Goal: Information Seeking & Learning: Learn about a topic

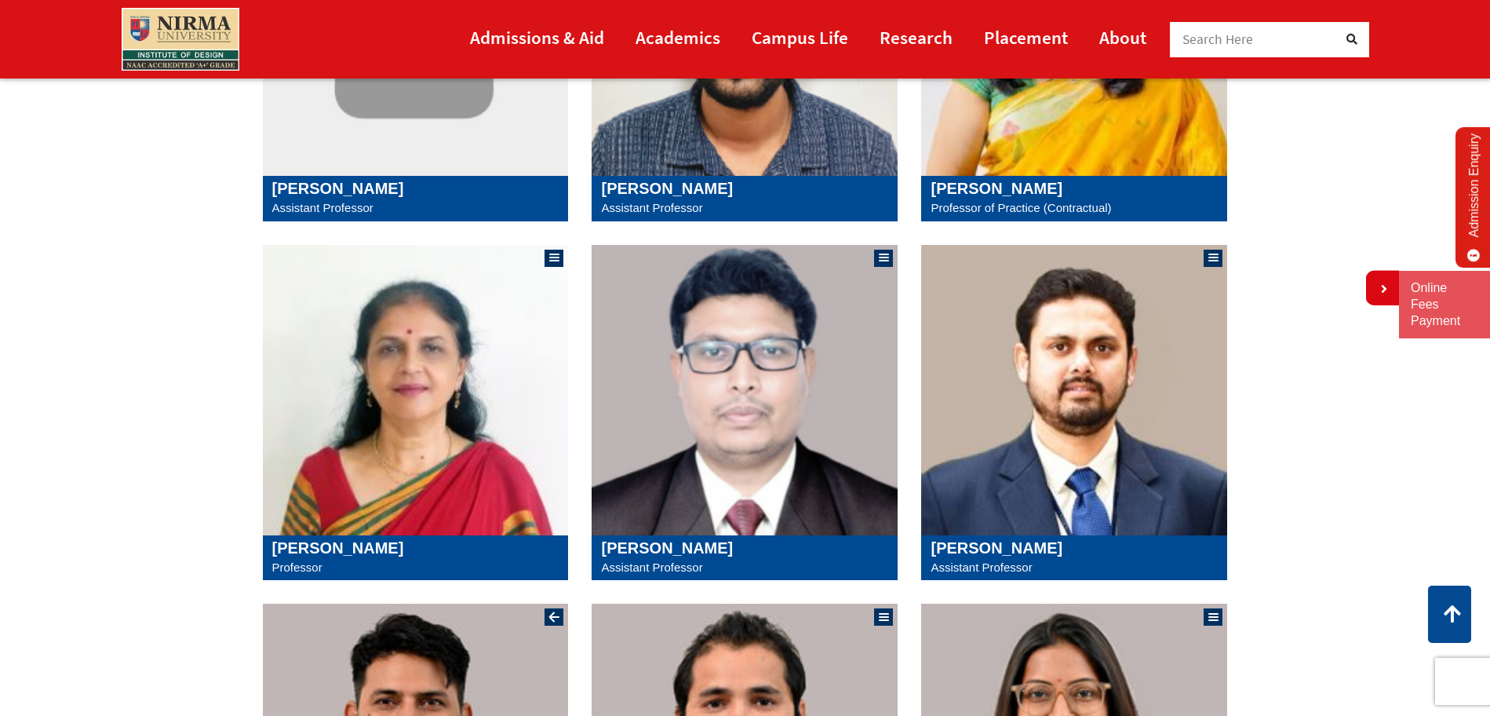
scroll to position [870, 0]
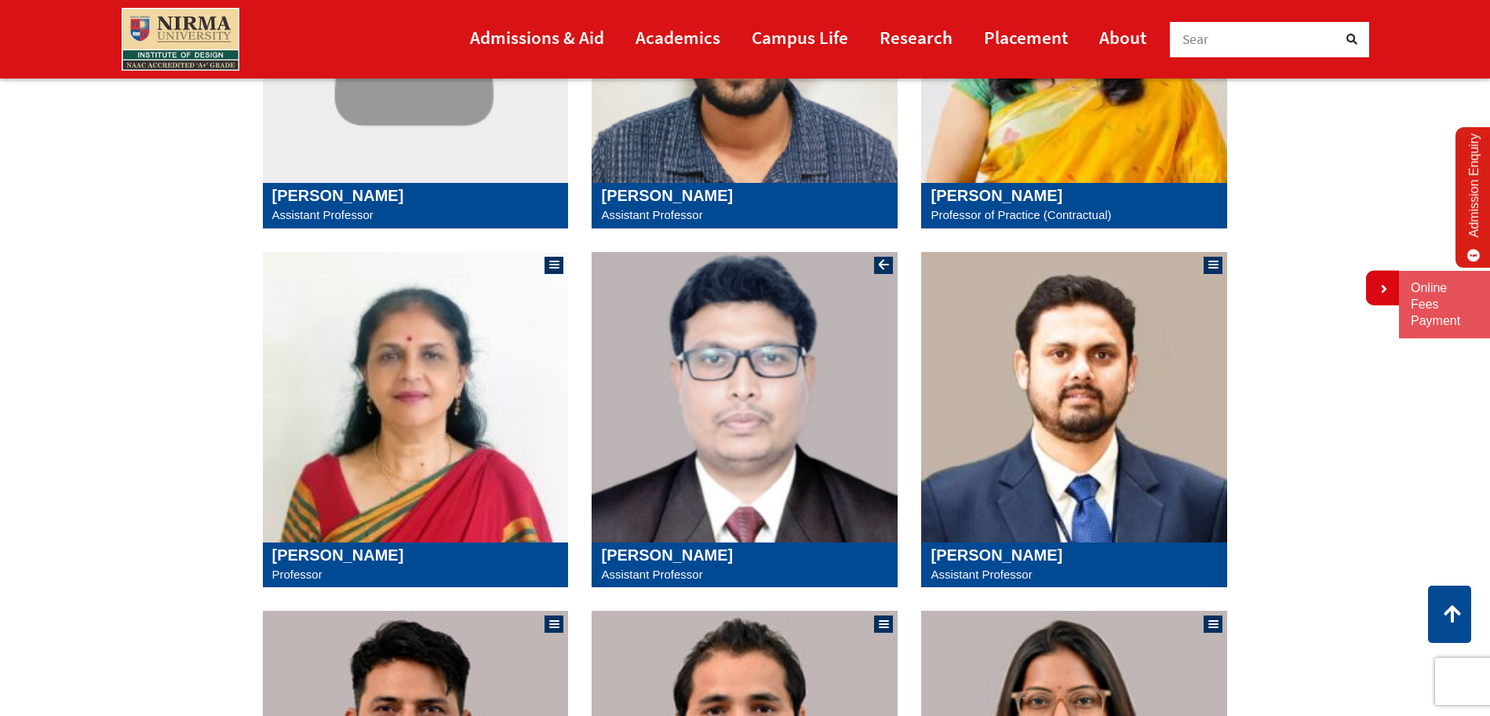
click at [660, 378] on img at bounding box center [745, 397] width 306 height 290
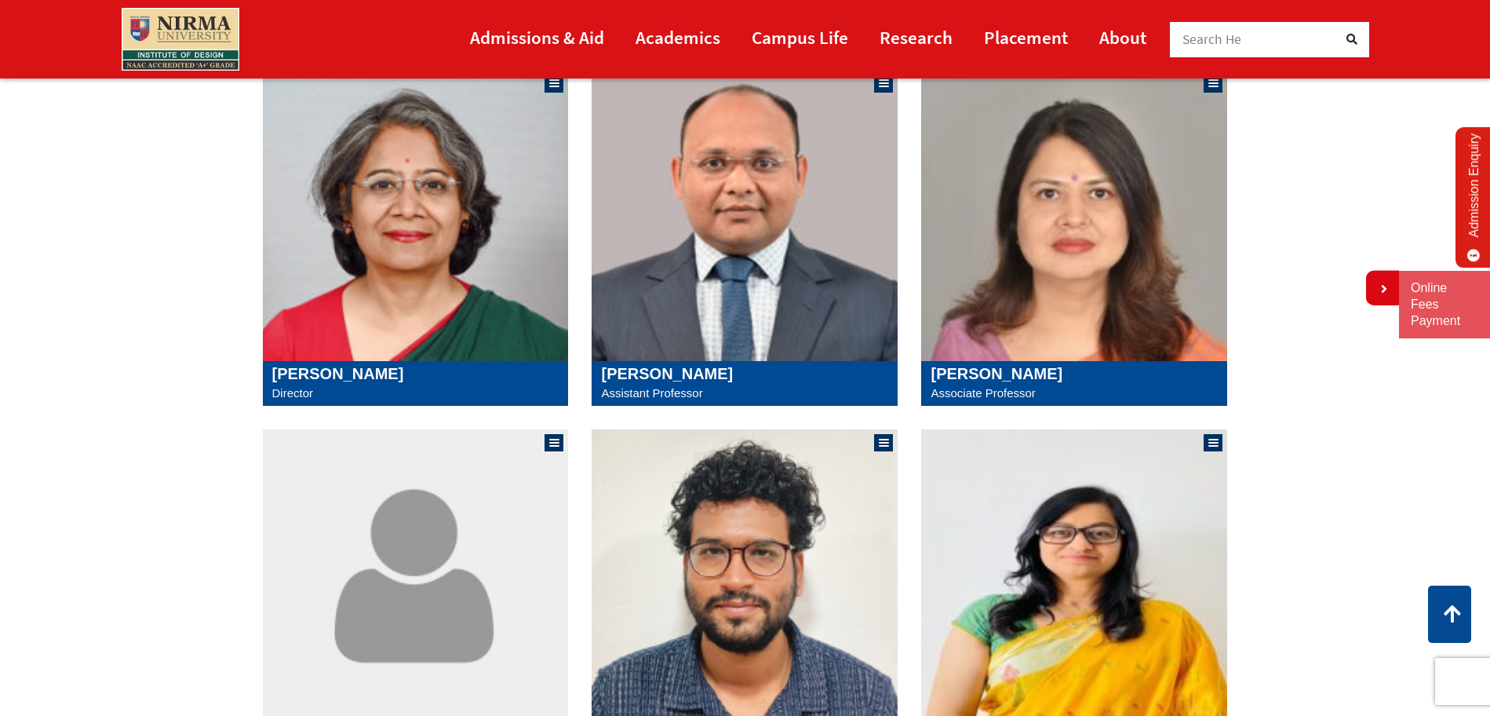
scroll to position [315, 0]
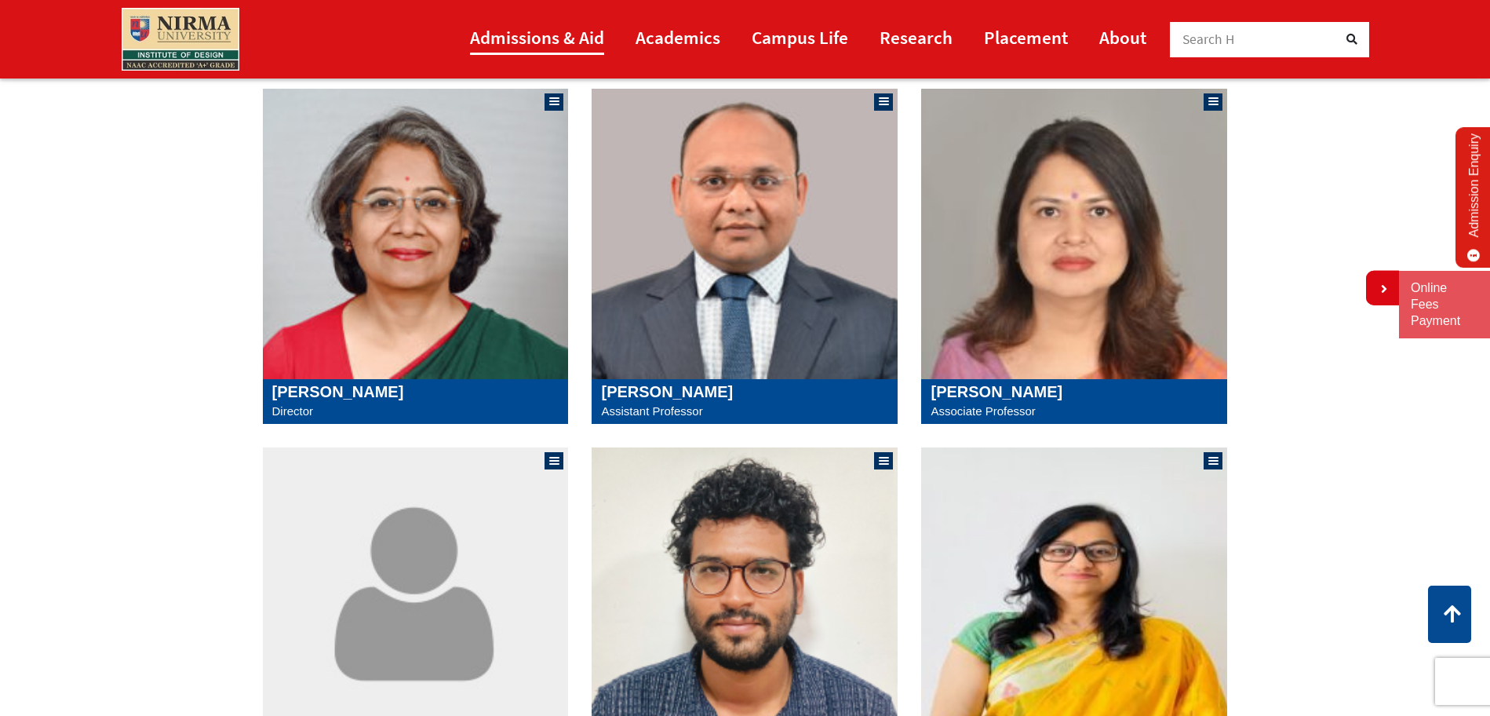
click at [532, 49] on link "Admissions & Aid" at bounding box center [537, 37] width 134 height 35
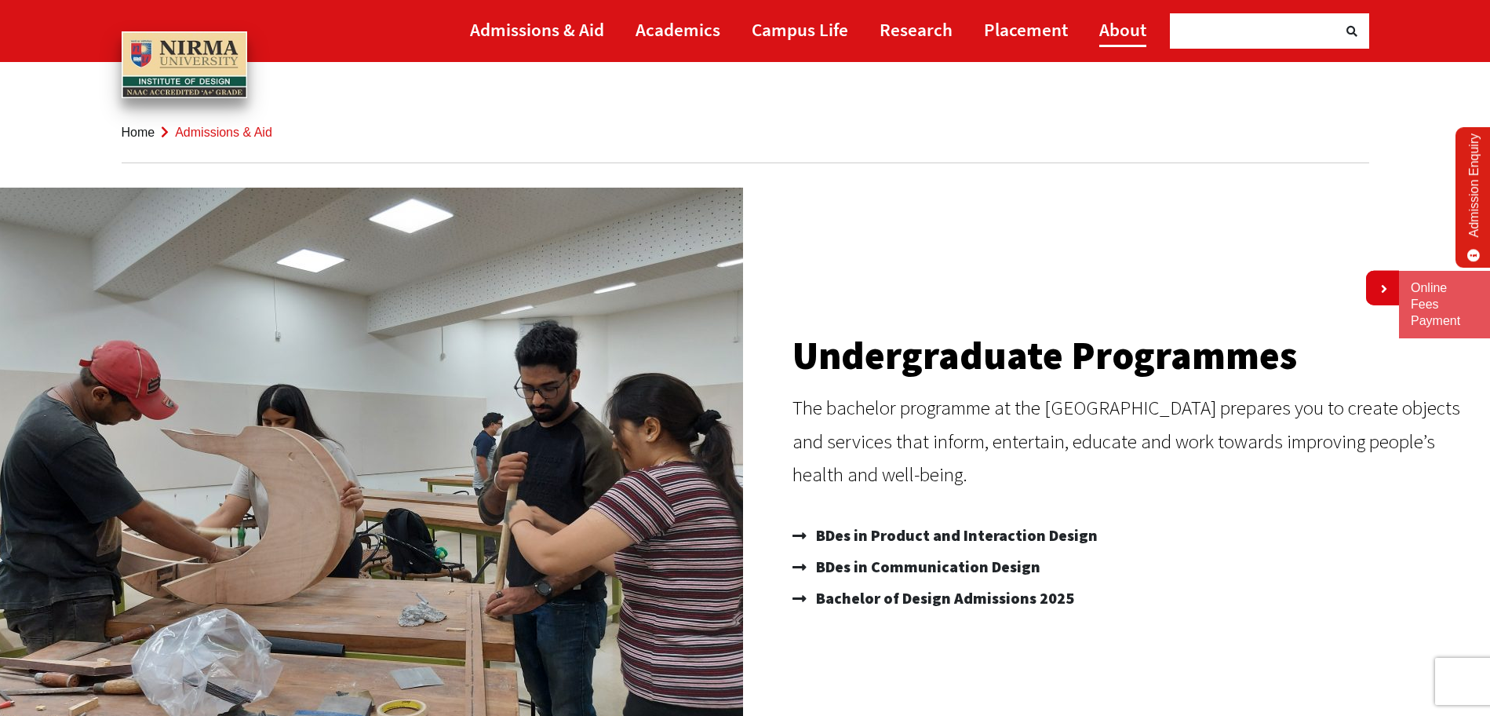
click at [1114, 32] on link "About" at bounding box center [1122, 29] width 47 height 35
